Goal: Contribute content

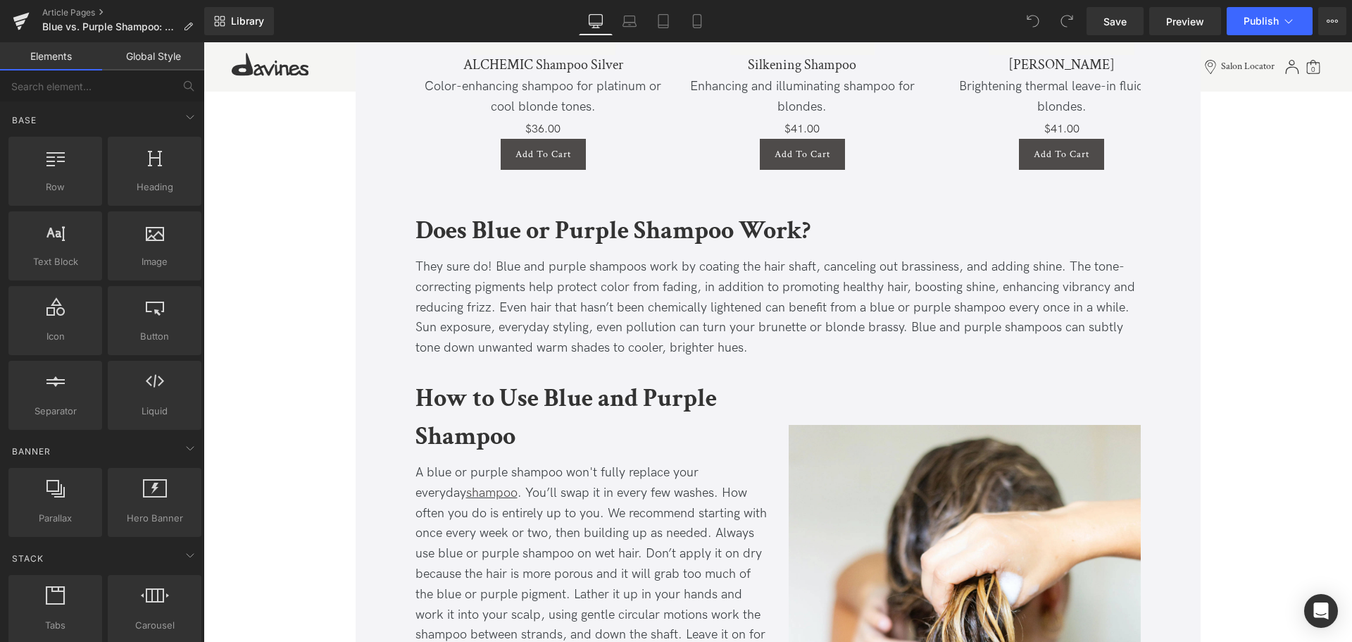
scroll to position [1664, 0]
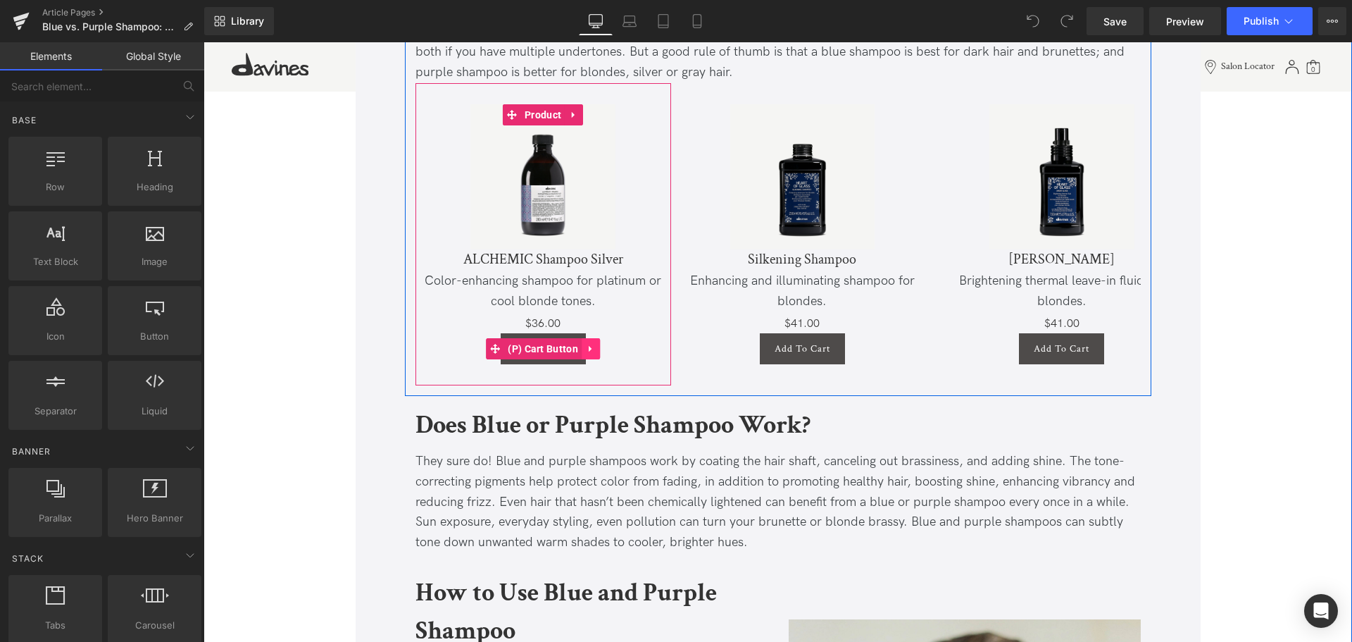
click at [586, 344] on icon at bounding box center [591, 349] width 10 height 11
click at [582, 344] on icon at bounding box center [582, 349] width 10 height 10
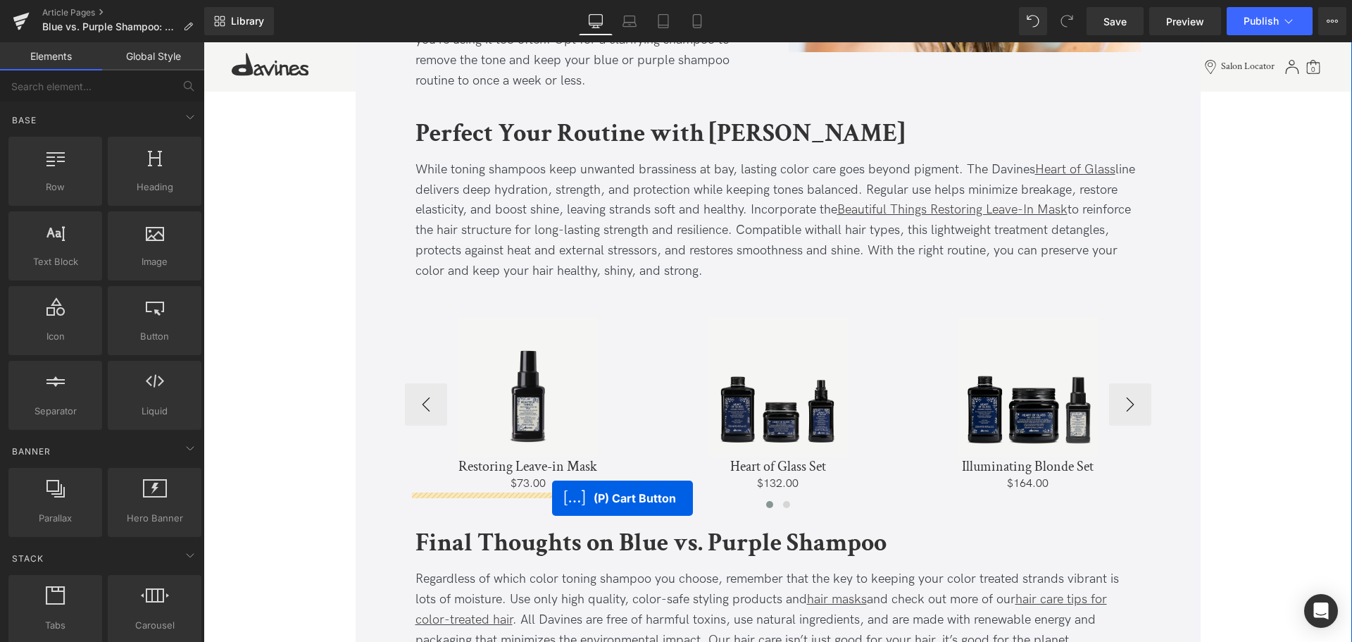
drag, startPoint x: 519, startPoint y: 332, endPoint x: 552, endPoint y: 498, distance: 168.8
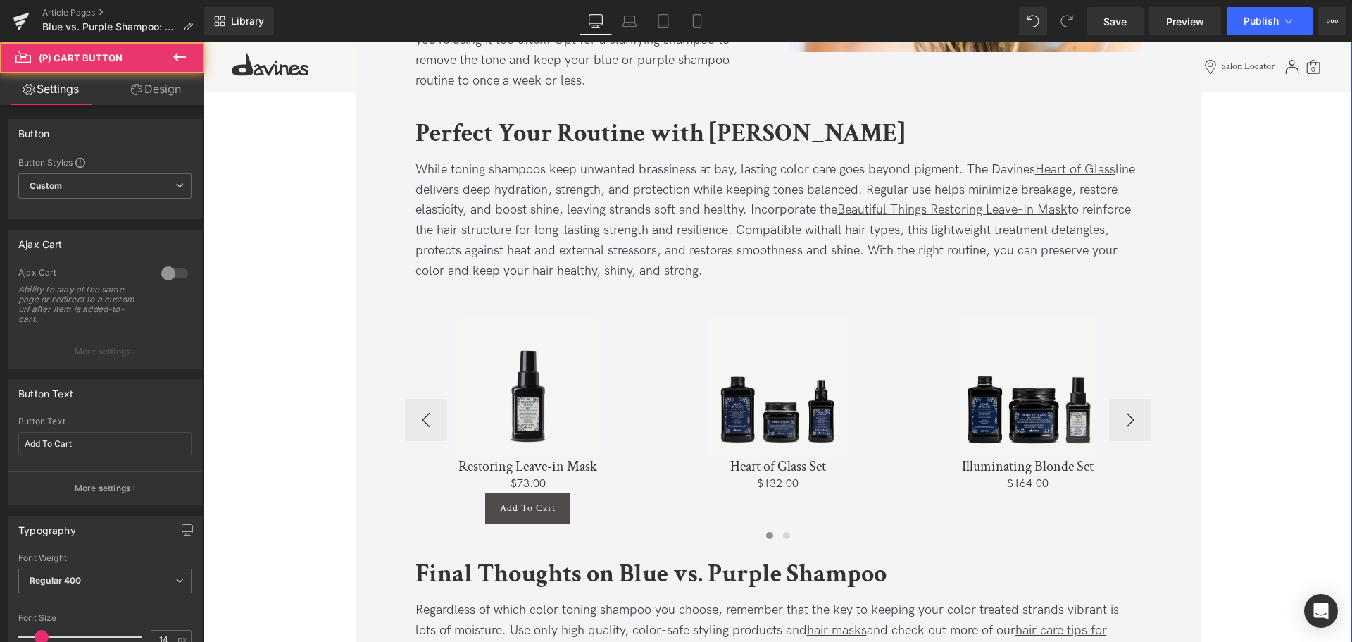
scroll to position [2630, 0]
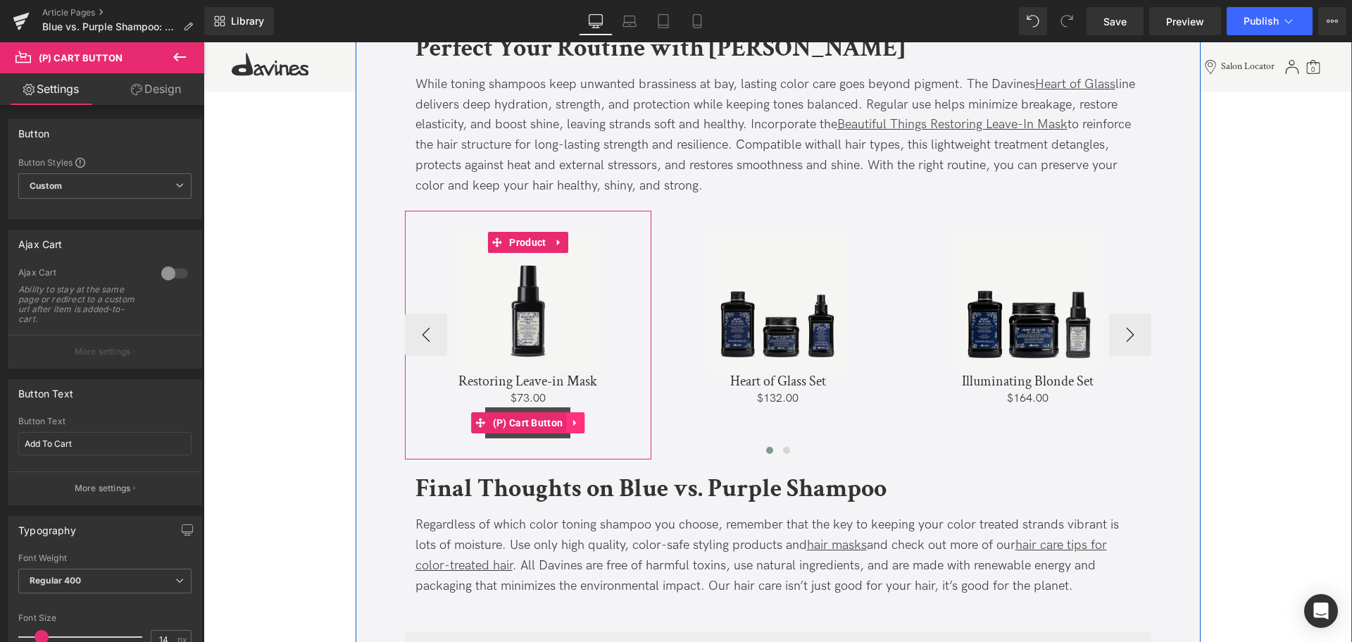
click at [571, 422] on icon at bounding box center [576, 423] width 10 height 11
click at [564, 421] on icon at bounding box center [566, 423] width 10 height 10
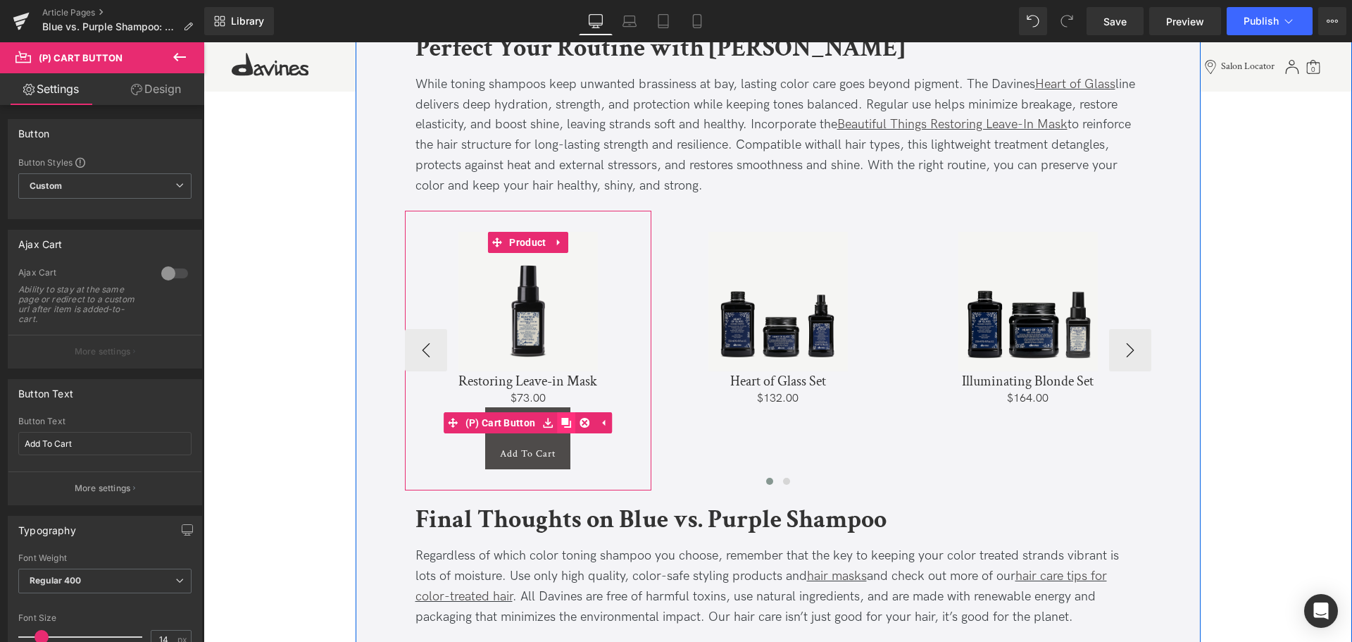
click at [563, 418] on icon at bounding box center [566, 423] width 10 height 11
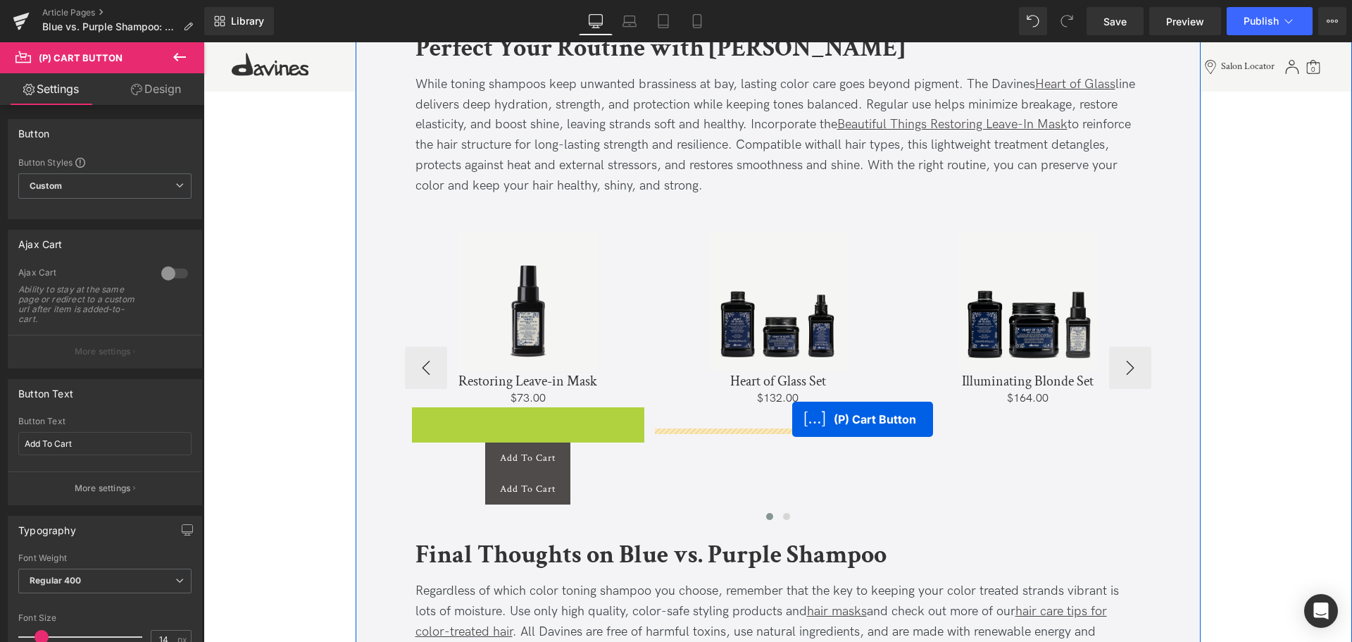
drag, startPoint x: 518, startPoint y: 419, endPoint x: 792, endPoint y: 419, distance: 274.0
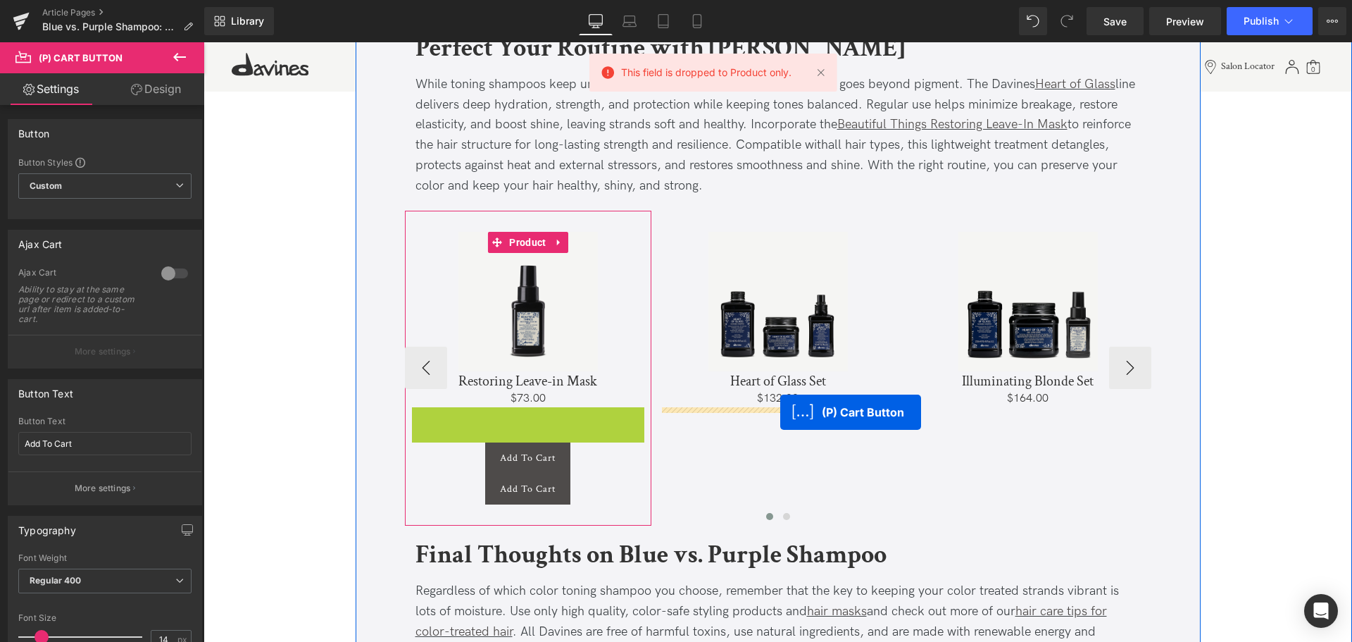
drag, startPoint x: 525, startPoint y: 417, endPoint x: 780, endPoint y: 412, distance: 255.7
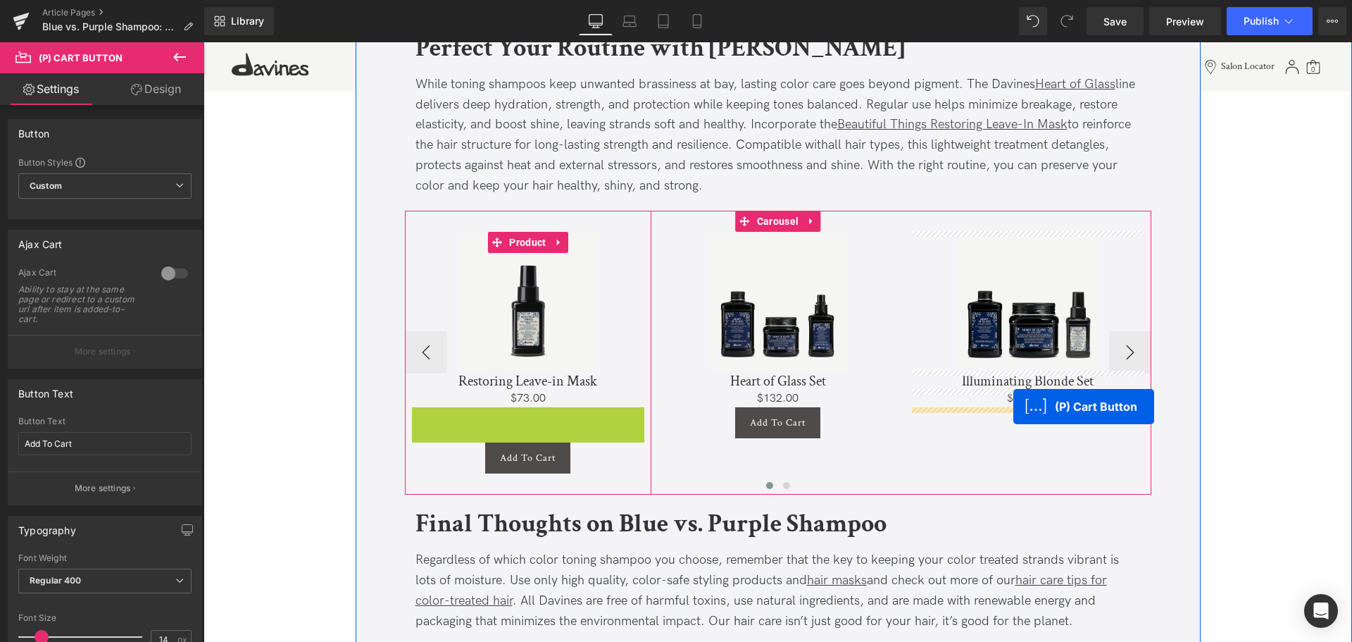
drag, startPoint x: 530, startPoint y: 421, endPoint x: 1014, endPoint y: 406, distance: 483.4
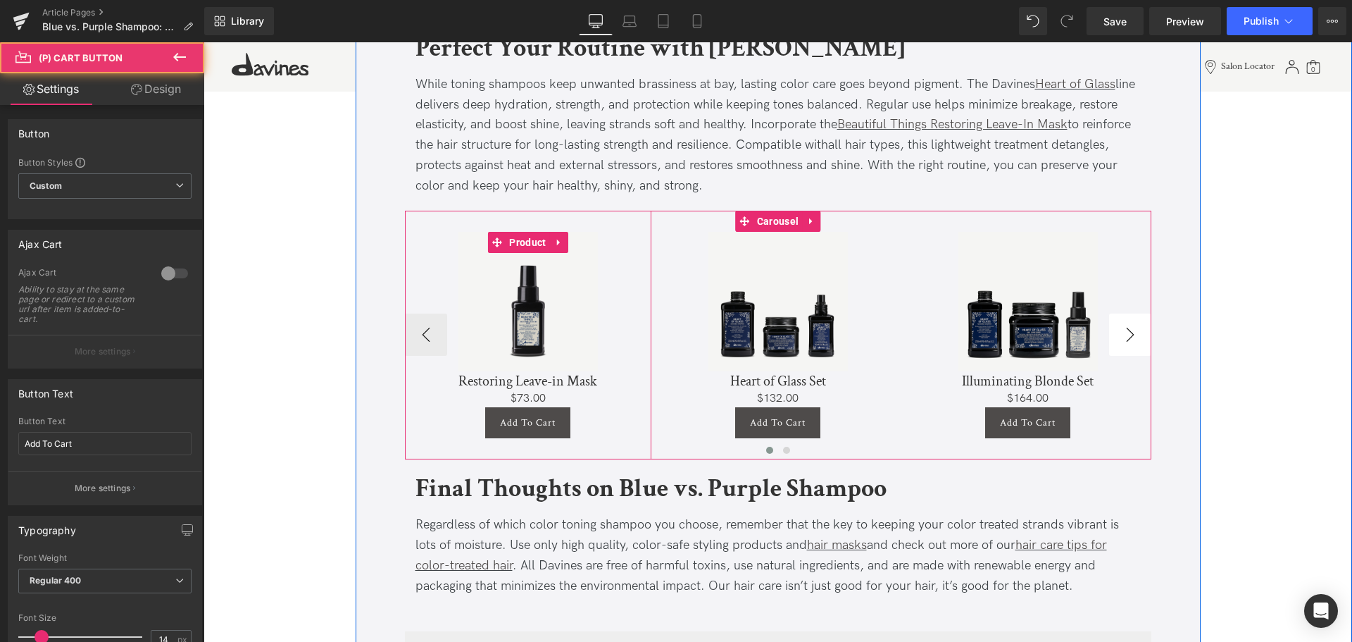
click at [1141, 330] on button "›" at bounding box center [1130, 334] width 42 height 42
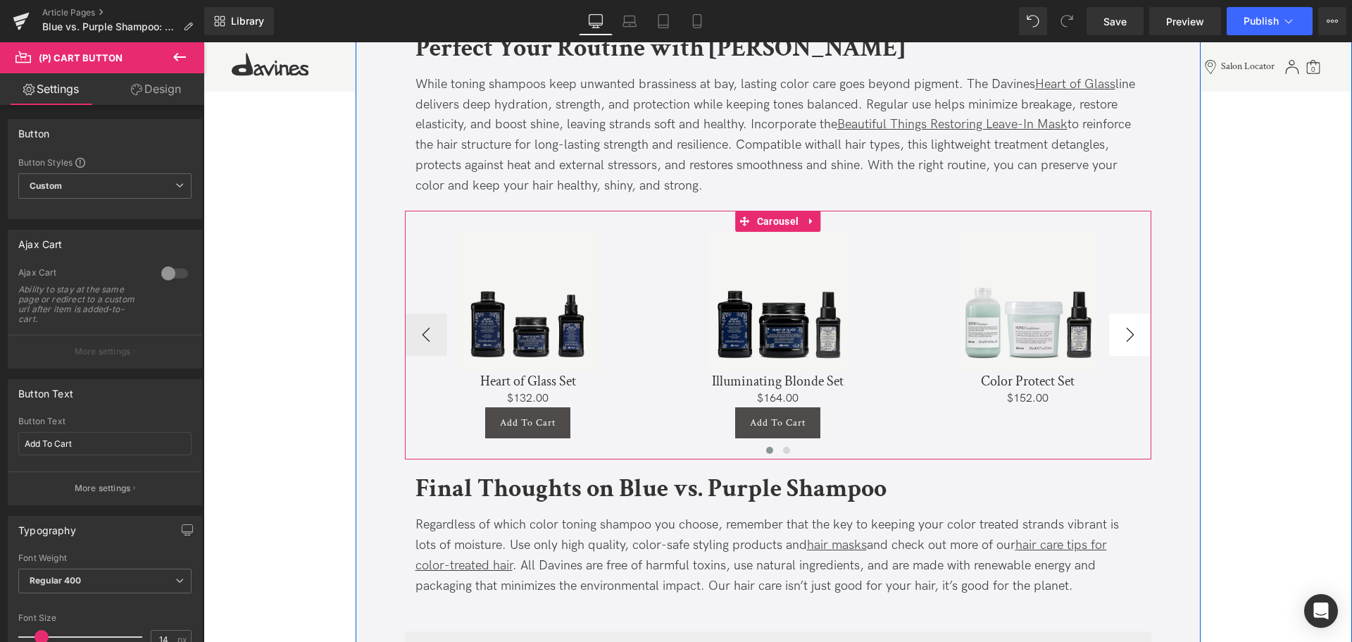
click at [1133, 332] on button "›" at bounding box center [1130, 334] width 42 height 42
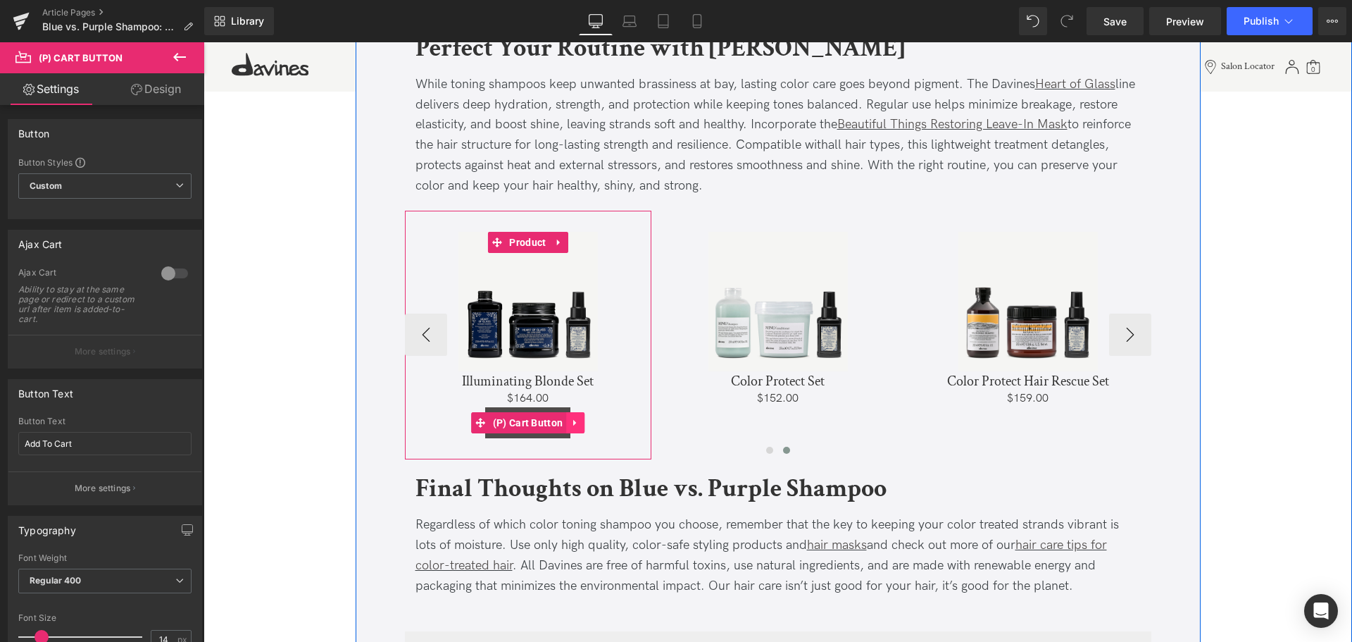
click at [572, 419] on icon at bounding box center [576, 423] width 10 height 11
click at [566, 419] on icon at bounding box center [566, 423] width 10 height 10
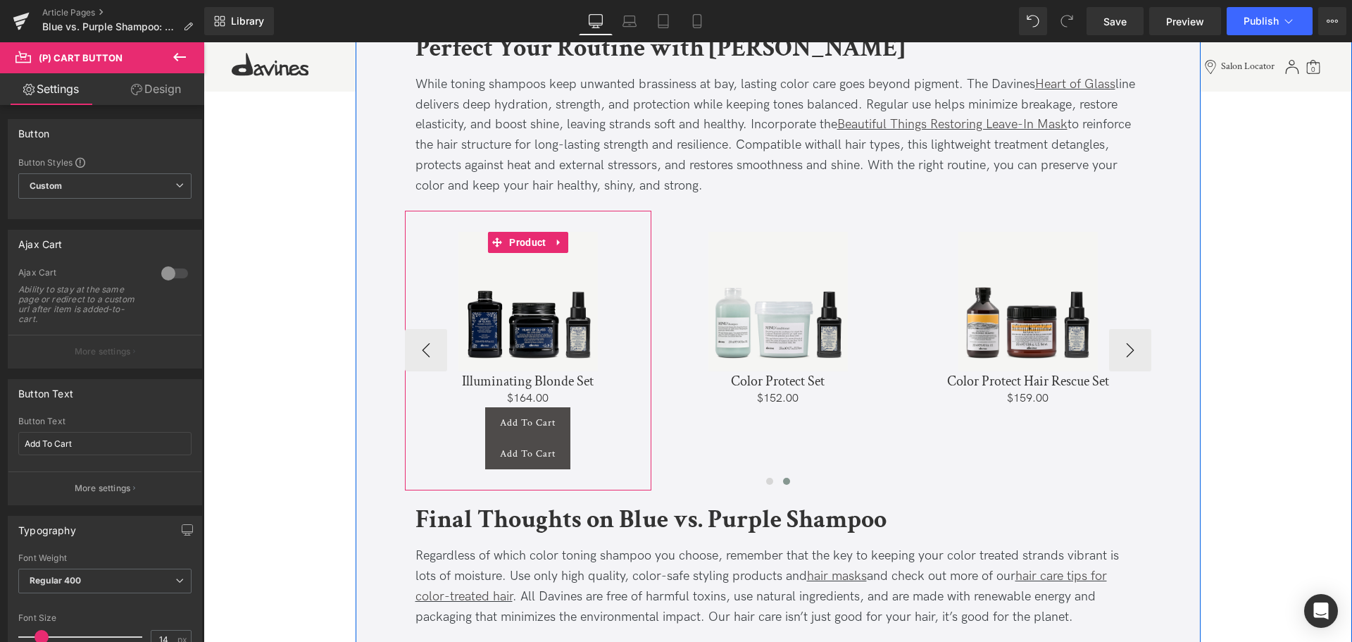
click at [562, 421] on icon at bounding box center [559, 423] width 8 height 8
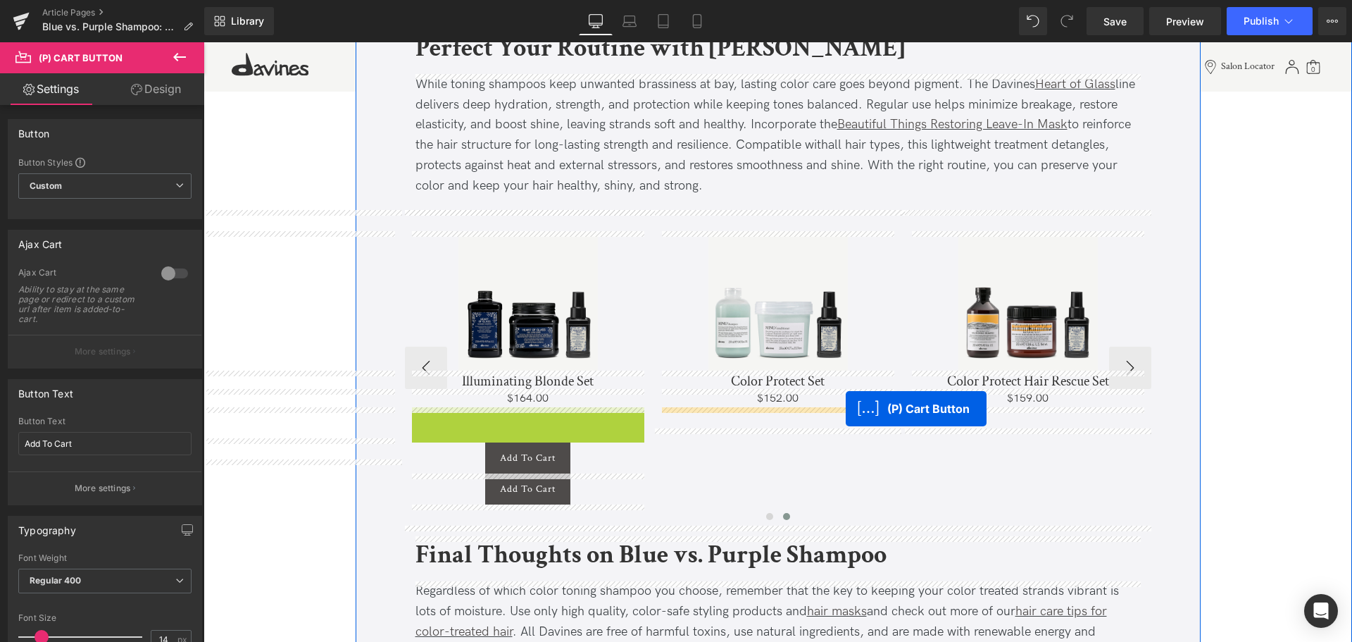
drag, startPoint x: 516, startPoint y: 421, endPoint x: 845, endPoint y: 409, distance: 329.9
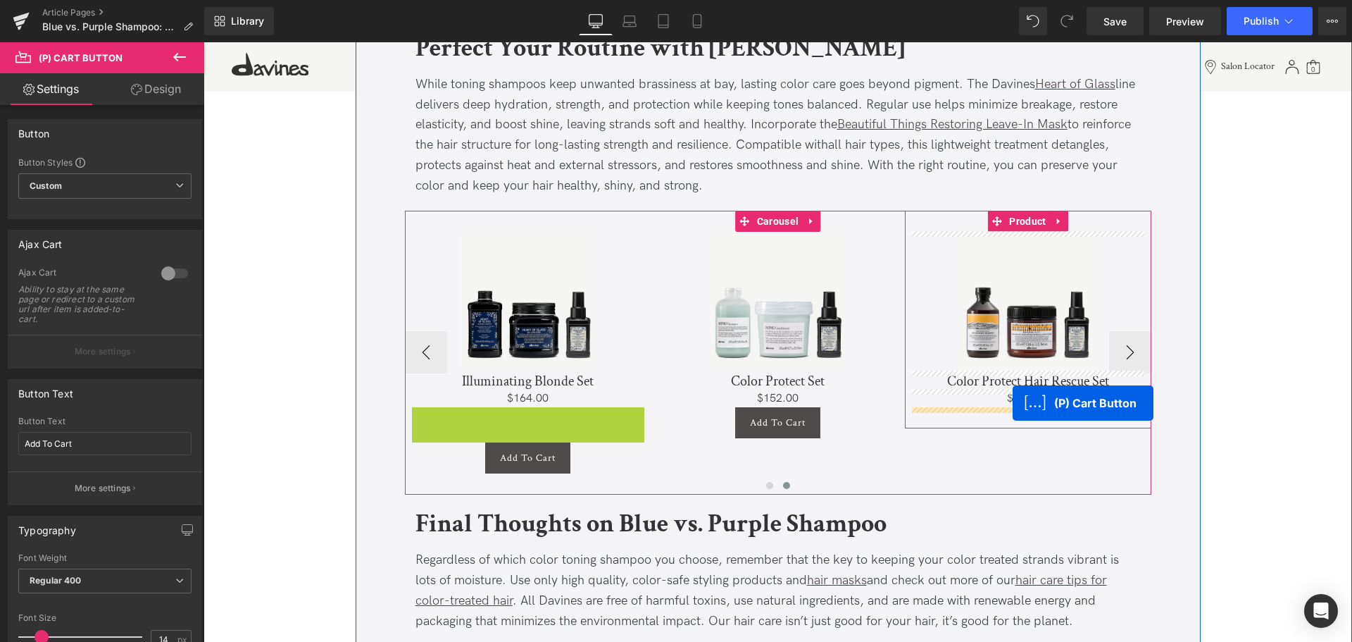
drag, startPoint x: 523, startPoint y: 419, endPoint x: 1013, endPoint y: 403, distance: 489.8
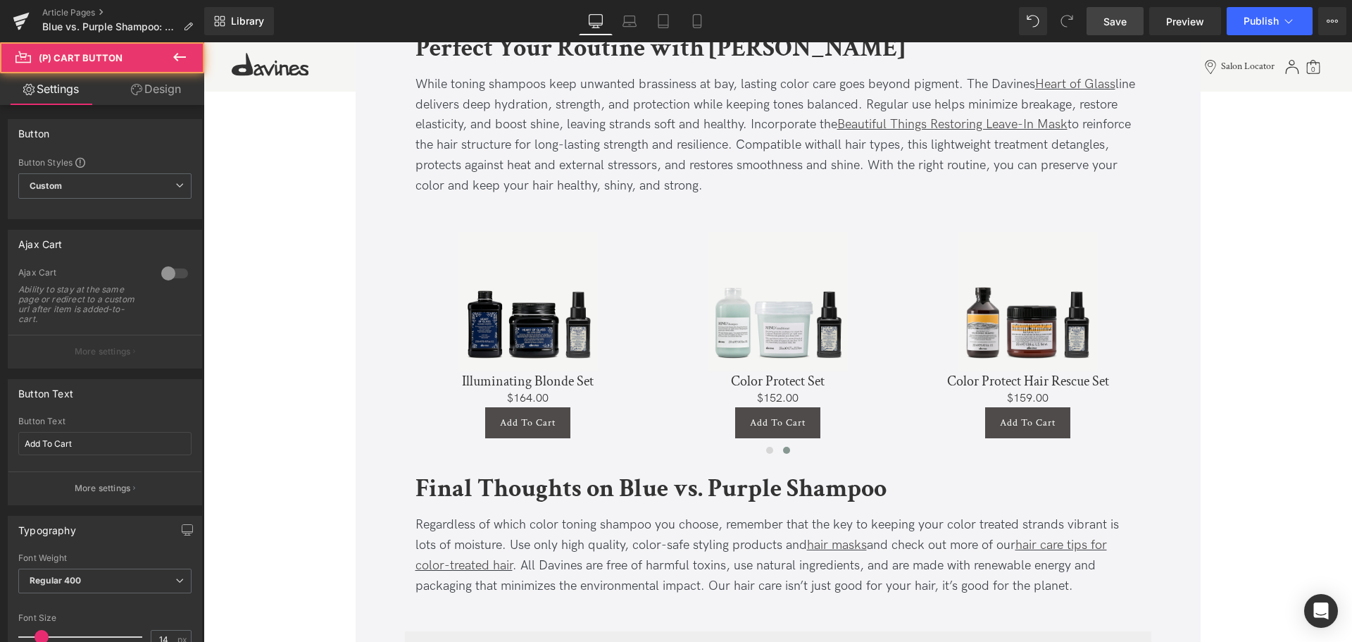
click at [1119, 20] on span "Save" at bounding box center [1115, 21] width 23 height 15
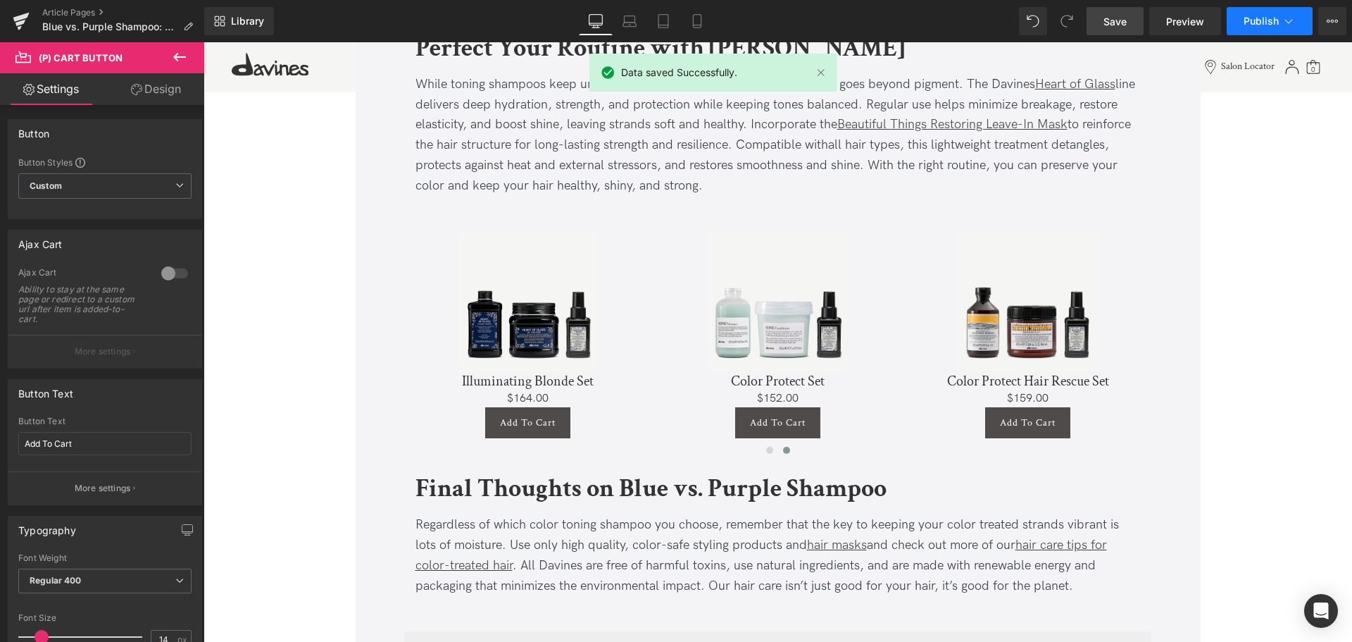
click at [1283, 22] on icon at bounding box center [1289, 21] width 14 height 14
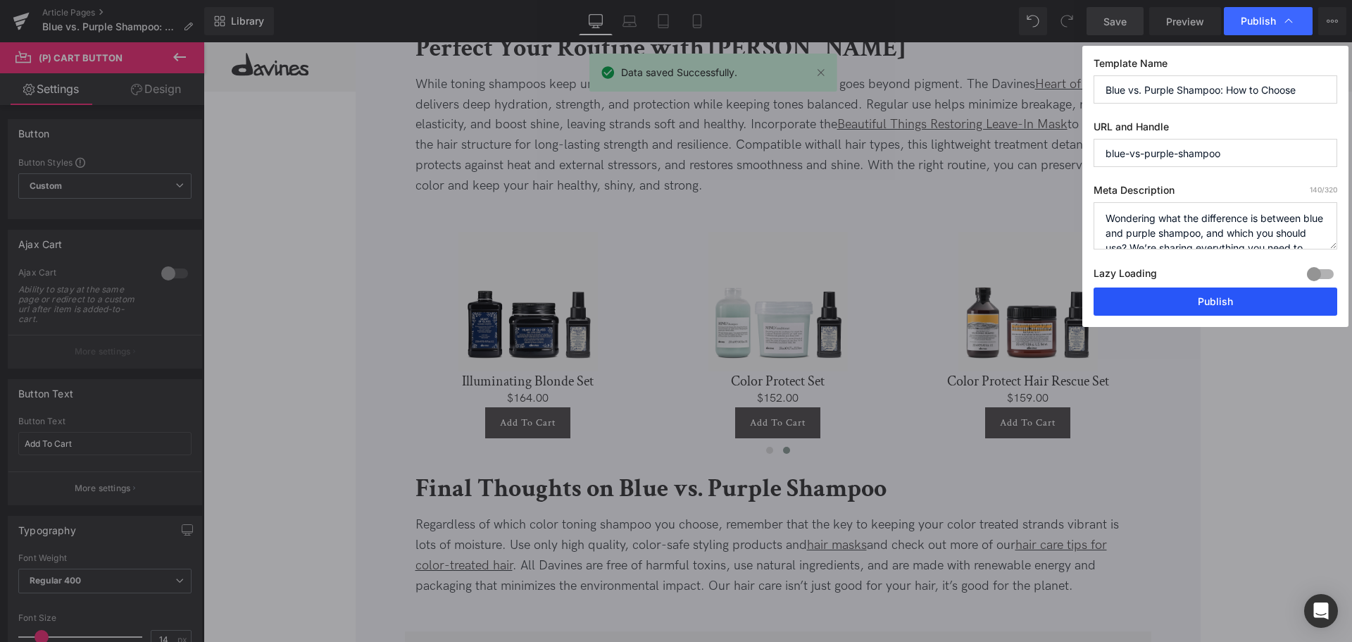
drag, startPoint x: 1197, startPoint y: 307, endPoint x: 888, endPoint y: 577, distance: 409.9
click at [1197, 307] on button "Publish" at bounding box center [1216, 301] width 244 height 28
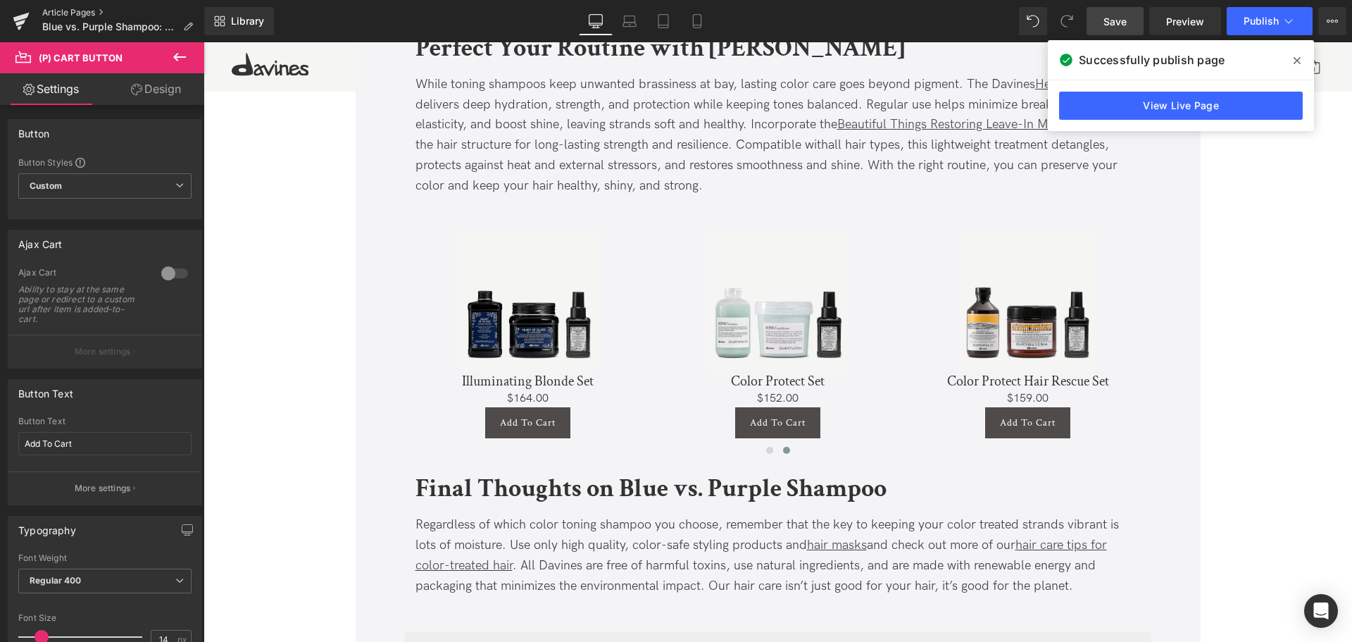
click at [77, 11] on link "Article Pages" at bounding box center [123, 12] width 162 height 11
